Goal: Task Accomplishment & Management: Complete application form

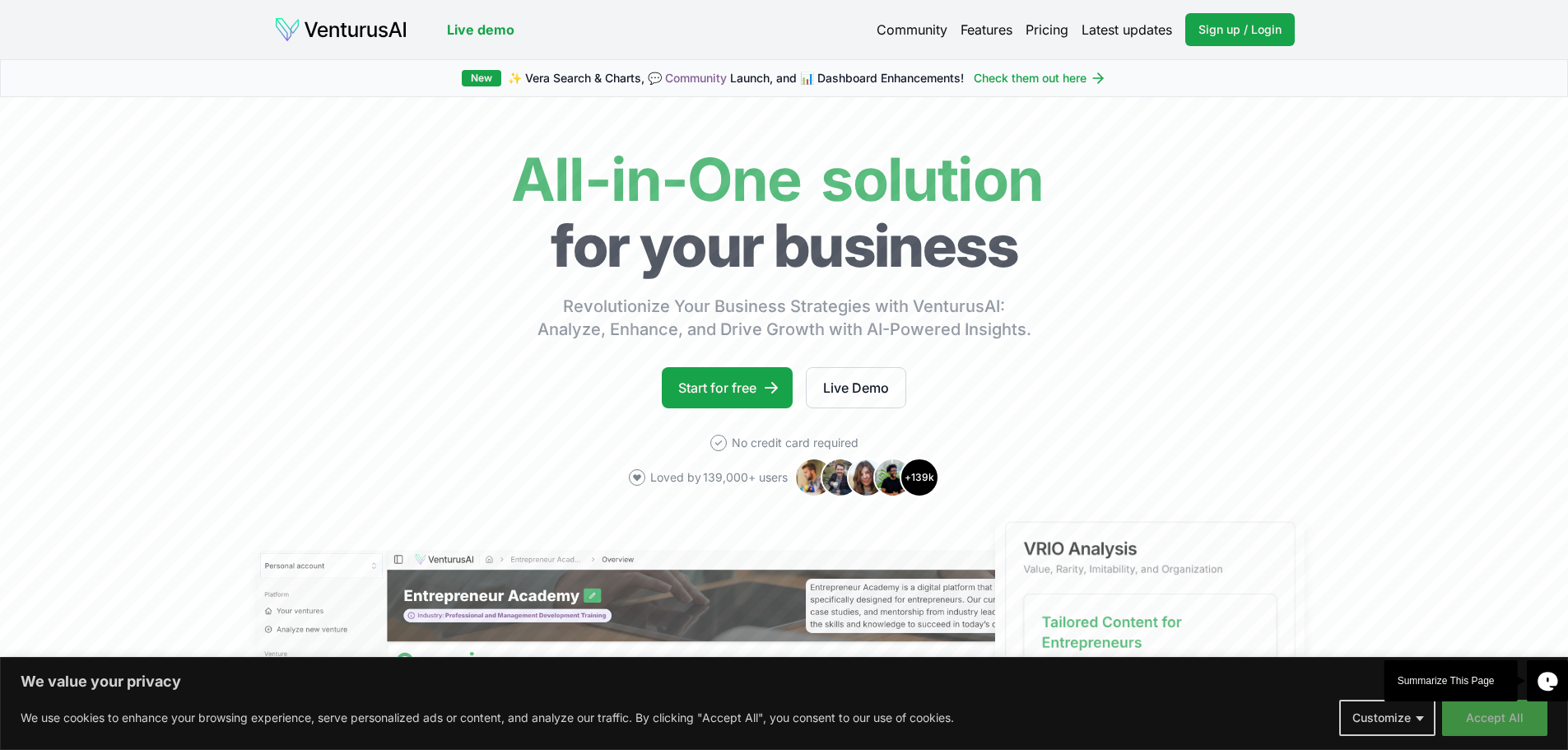
click at [1479, 729] on button "Accept All" at bounding box center [1495, 718] width 105 height 37
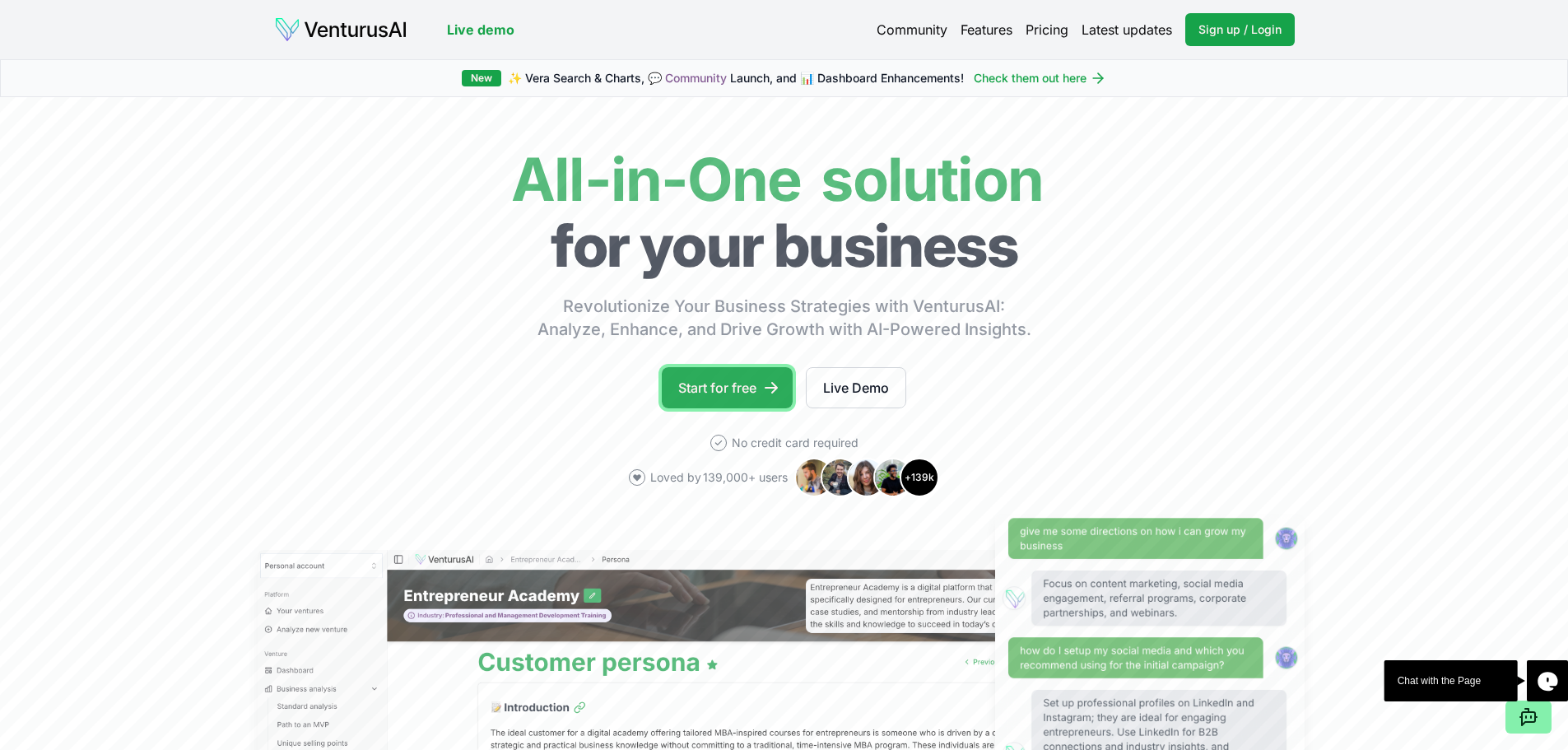
click at [729, 391] on link "Start for free" at bounding box center [727, 388] width 131 height 41
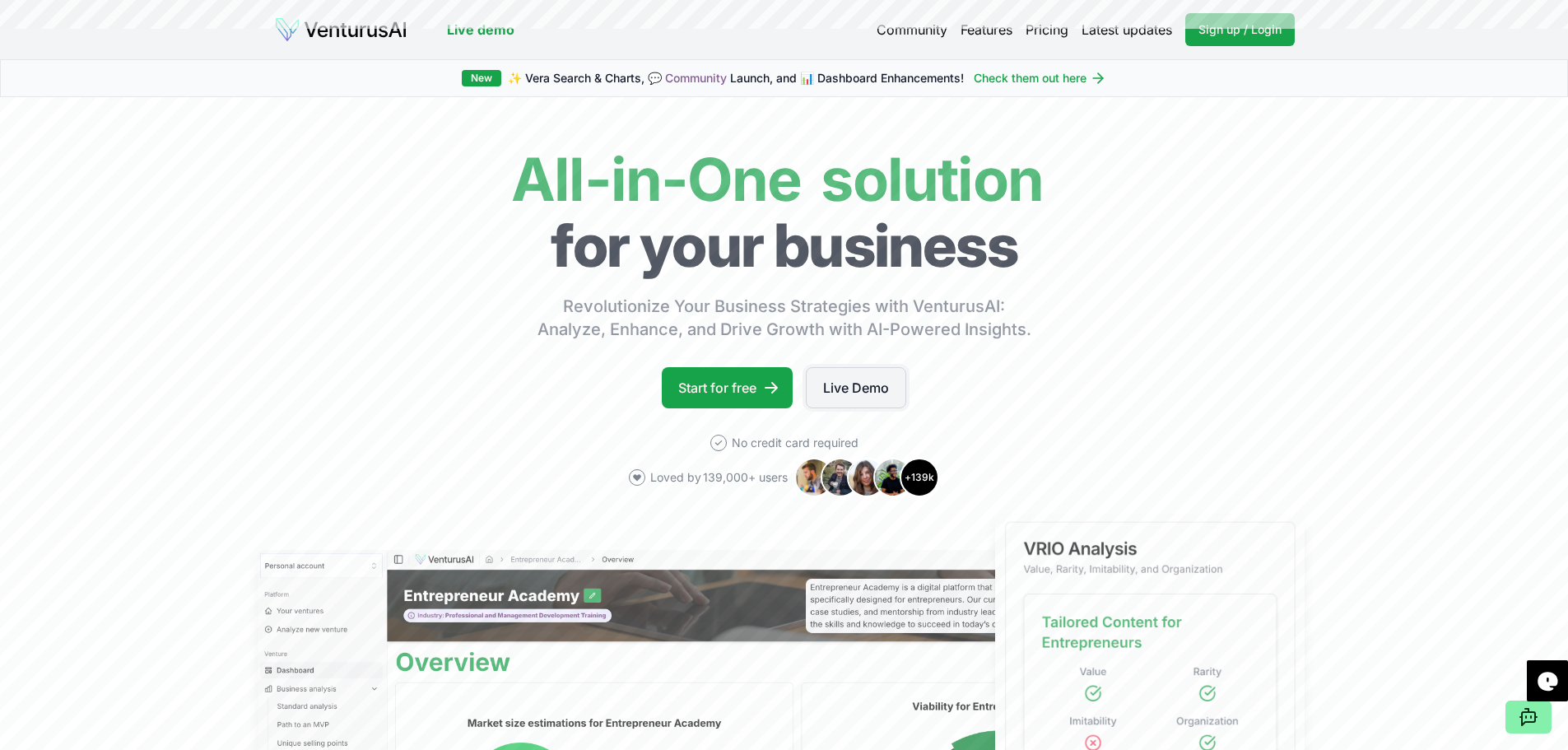
click at [842, 380] on link "Live Demo" at bounding box center [856, 388] width 101 height 41
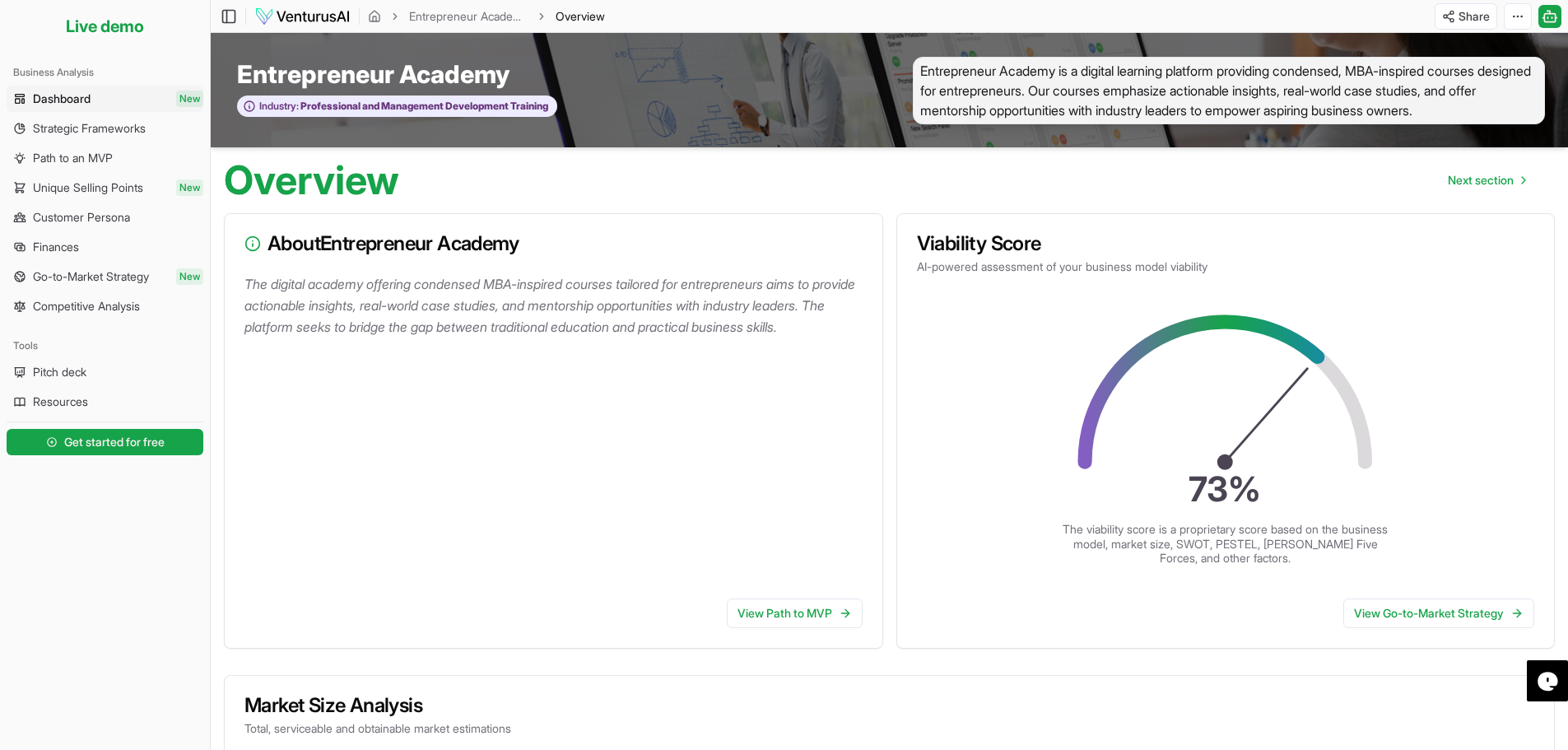
click at [308, 16] on img at bounding box center [302, 16] width 96 height 20
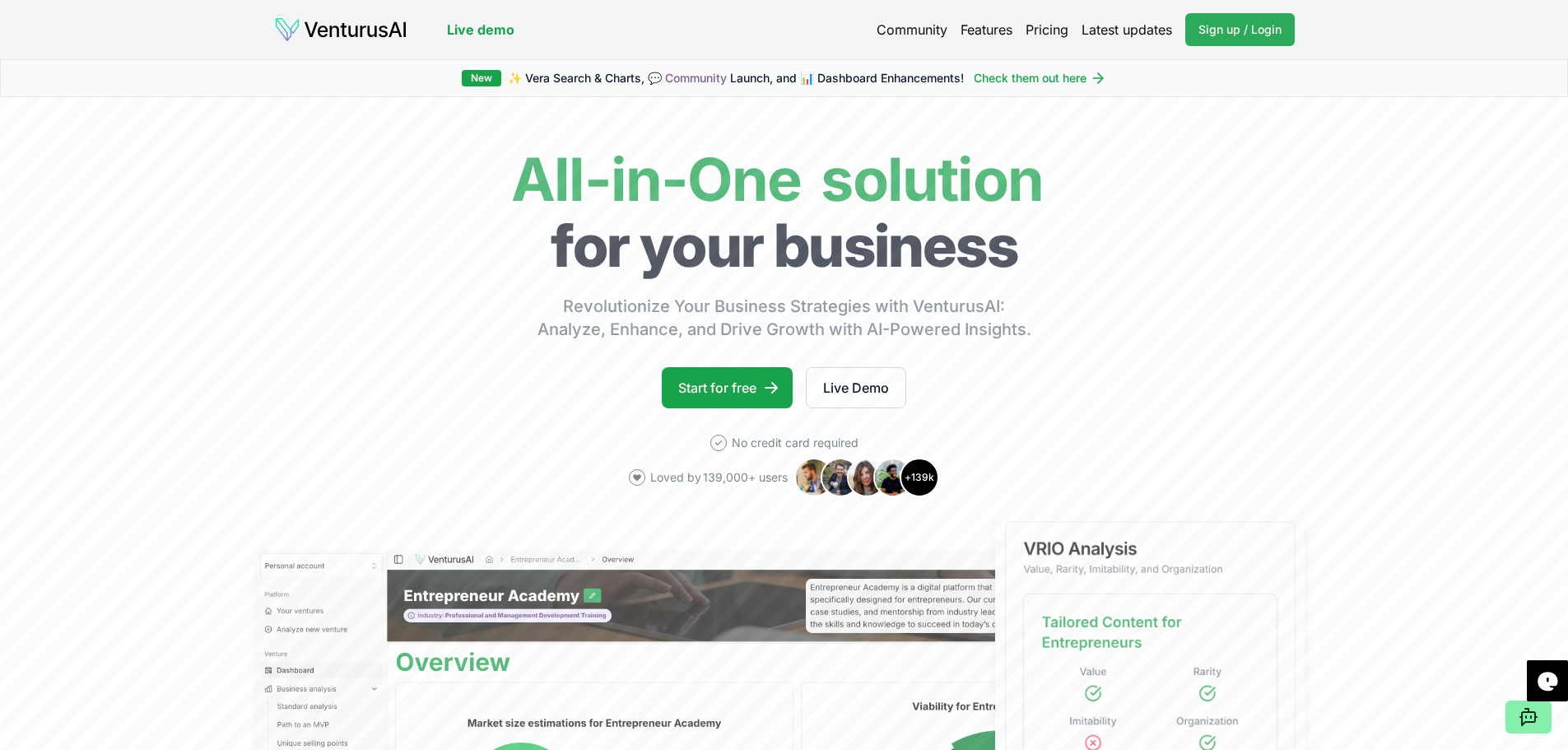
click at [1240, 33] on span "Sign up / Login" at bounding box center [1240, 29] width 83 height 16
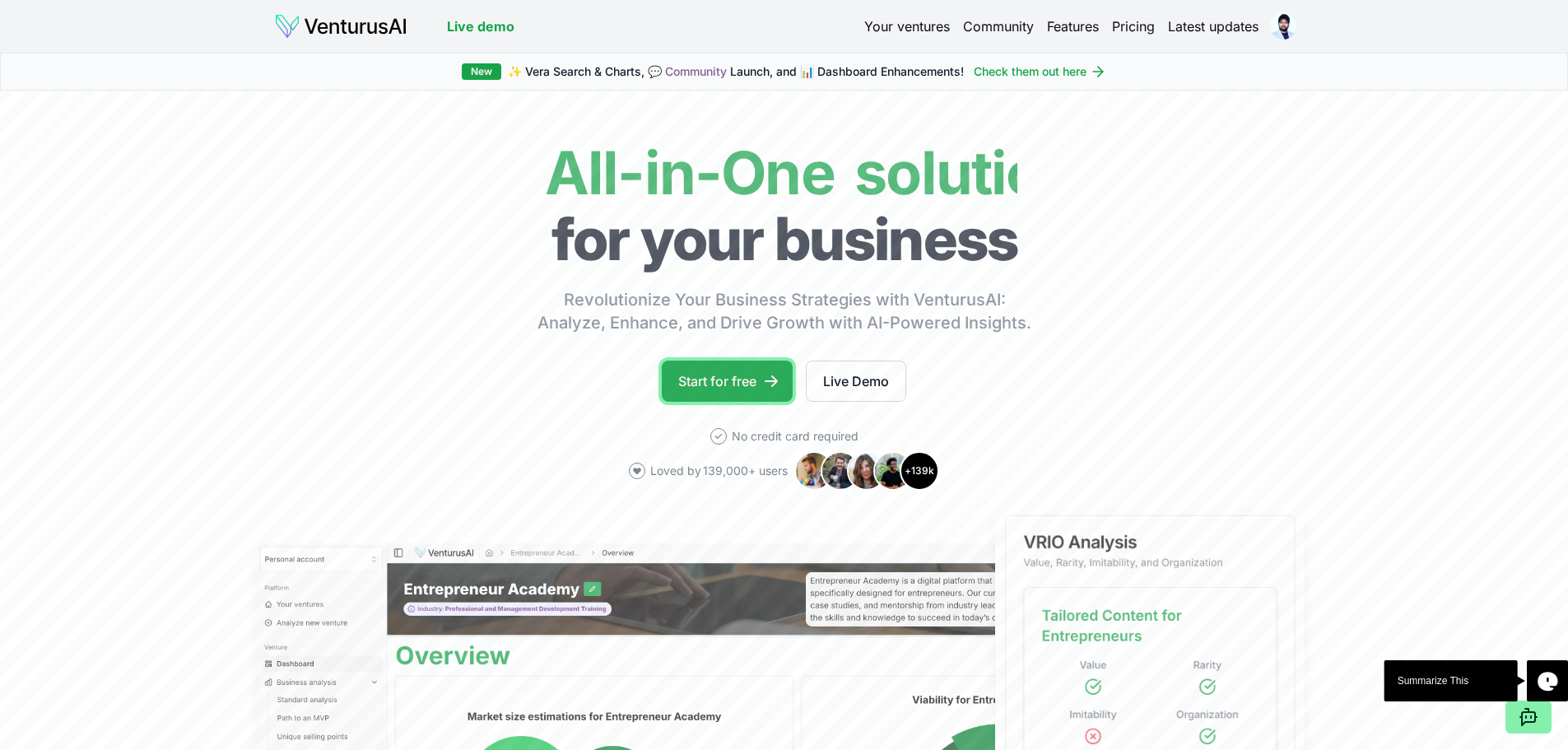
click at [772, 391] on link "Start for free" at bounding box center [727, 381] width 131 height 41
